Goal: Information Seeking & Learning: Learn about a topic

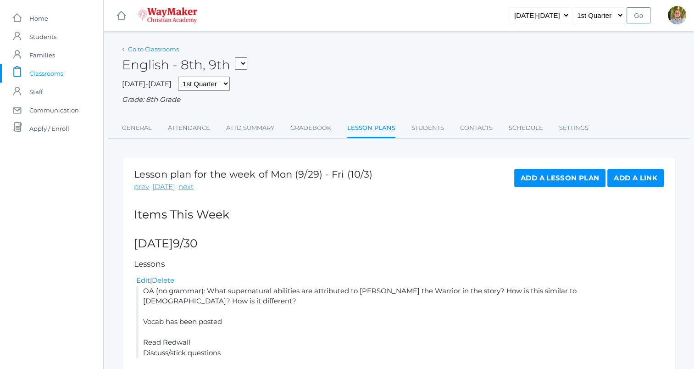
click at [150, 49] on link "Go to Classrooms" at bounding box center [153, 48] width 51 height 7
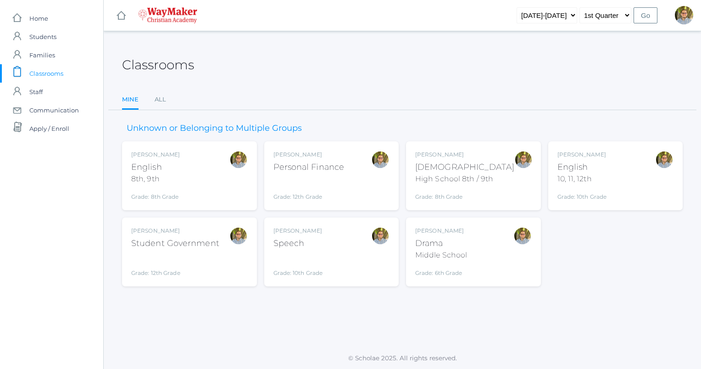
click at [618, 173] on div "Kylen Braileanu English 10, 11, 12th Grade: 10th Grade HSENGLISH" at bounding box center [615, 175] width 116 height 50
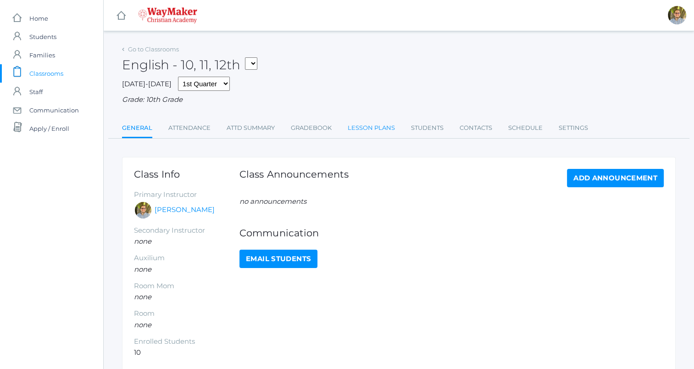
click at [362, 128] on link "Lesson Plans" at bounding box center [371, 128] width 47 height 18
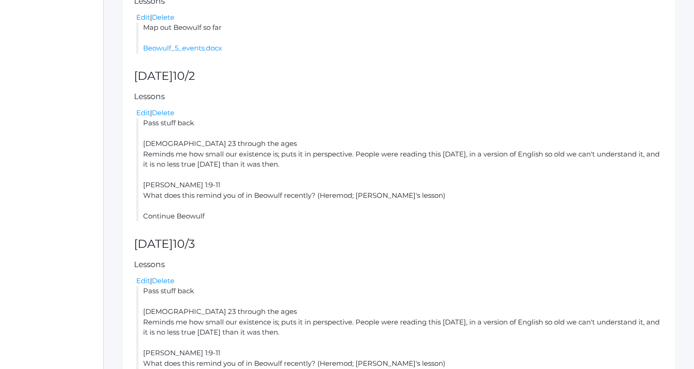
scroll to position [493, 0]
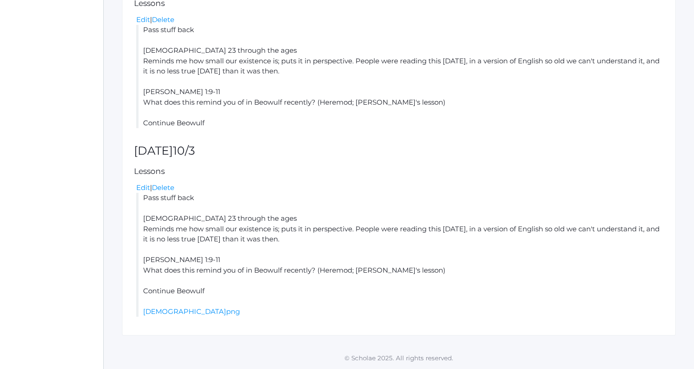
drag, startPoint x: 144, startPoint y: 198, endPoint x: 227, endPoint y: 289, distance: 123.3
click at [227, 289] on li "Pass stuff back [DEMOGRAPHIC_DATA] 23 through the ages Reminds me how small our…" at bounding box center [399, 255] width 527 height 124
click at [392, 166] on div "Lesson plan for the week of Mon (9/29) - Fri (10/3) prev [DATE] next Add a Less…" at bounding box center [398, -1] width 553 height 671
click at [225, 313] on link "[DEMOGRAPHIC_DATA]png" at bounding box center [191, 311] width 97 height 9
click at [209, 313] on link "[DEMOGRAPHIC_DATA]png" at bounding box center [191, 311] width 97 height 9
